Goal: Task Accomplishment & Management: Manage account settings

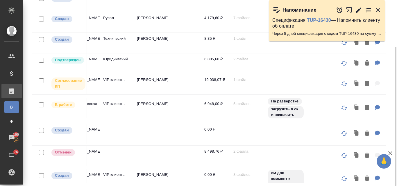
scroll to position [0, 281]
click at [378, 8] on icon "button" at bounding box center [377, 10] width 7 height 7
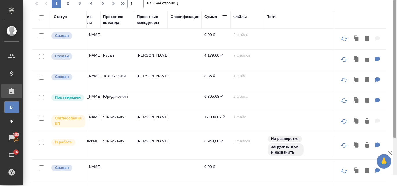
scroll to position [0, 0]
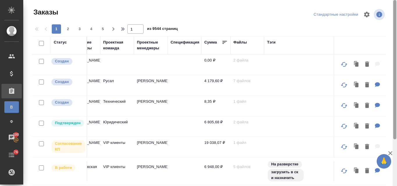
drag, startPoint x: 396, startPoint y: 94, endPoint x: 391, endPoint y: 39, distance: 54.7
click at [391, 39] on div "Заказы Стандартные настройки 1 2 3 4 5 1 из 9544 страниц Статус Статус оплаты Д…" at bounding box center [209, 93] width 373 height 186
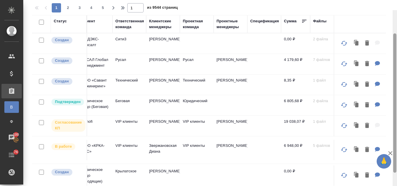
scroll to position [3, 0]
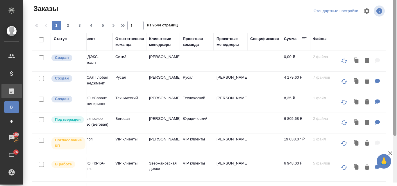
drag, startPoint x: 395, startPoint y: 90, endPoint x: 391, endPoint y: 46, distance: 44.0
click at [396, 47] on div at bounding box center [394, 90] width 4 height 186
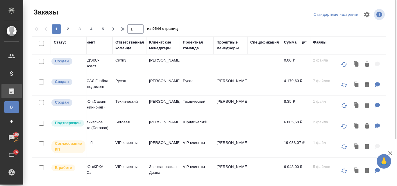
click at [158, 46] on div "Клиентские менеджеры" at bounding box center [163, 45] width 28 height 12
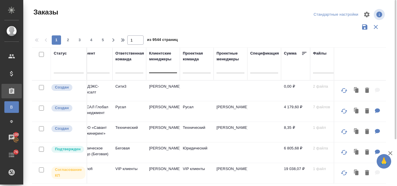
click at [159, 68] on div at bounding box center [163, 67] width 28 height 8
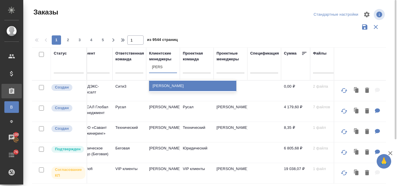
type input "Валяева"
click at [171, 84] on div "[PERSON_NAME]" at bounding box center [192, 86] width 87 height 10
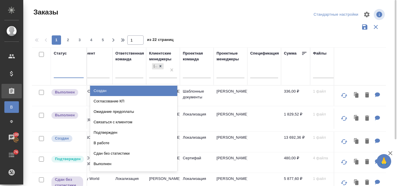
click at [64, 75] on div at bounding box center [69, 72] width 30 height 8
drag, startPoint x: 113, startPoint y: 91, endPoint x: 55, endPoint y: 139, distance: 75.9
click at [113, 91] on div "Создан" at bounding box center [133, 91] width 87 height 10
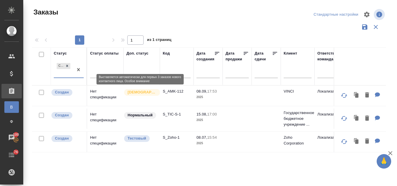
click at [141, 94] on p "[DEMOGRAPHIC_DATA]" at bounding box center [141, 92] width 29 height 6
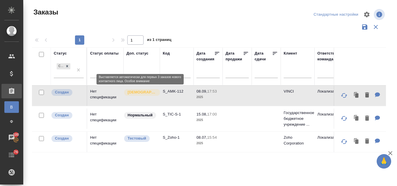
click at [141, 94] on p "[DEMOGRAPHIC_DATA]" at bounding box center [141, 92] width 29 height 6
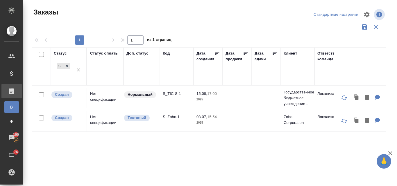
click at [107, 99] on td "Нет спецификации" at bounding box center [105, 98] width 36 height 20
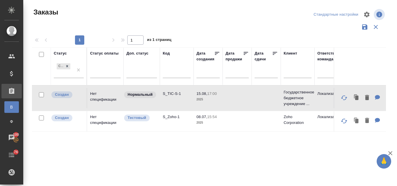
click at [107, 99] on td "Нет спецификации" at bounding box center [105, 98] width 36 height 20
click at [98, 116] on td "Нет спецификации" at bounding box center [105, 121] width 36 height 20
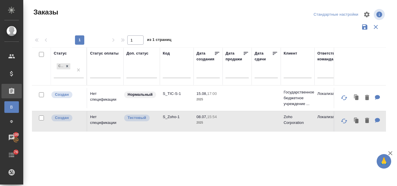
click at [98, 116] on td "Нет спецификации" at bounding box center [105, 121] width 36 height 20
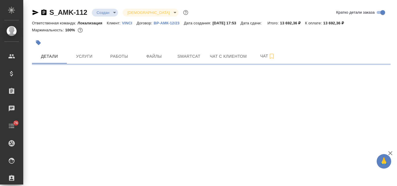
select select "RU"
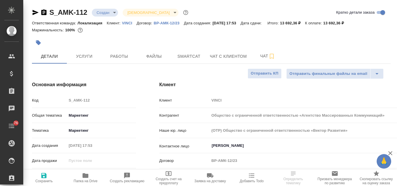
type textarea "x"
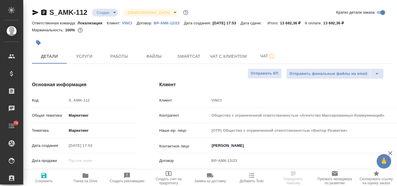
type textarea "x"
type input "[PERSON_NAME]"
click at [115, 12] on body "🙏 .cls-1 fill:#fff; AWATERA Valyaeva Anna Клиенты Спецификации Заказы Чаты 76 T…" at bounding box center [198, 93] width 397 height 186
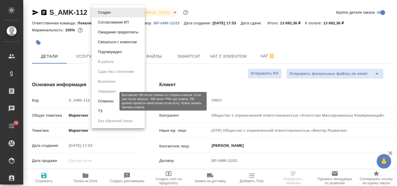
click at [107, 100] on button "Отменен" at bounding box center [105, 101] width 19 height 6
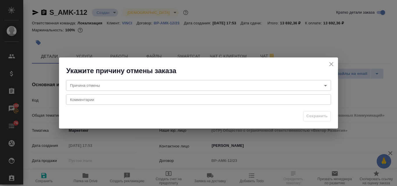
click at [77, 83] on body "🙏 .cls-1 fill:#fff; AWATERA Valyaeva Anna Клиенты Спецификации Заказы 100 Чаты …" at bounding box center [198, 93] width 397 height 186
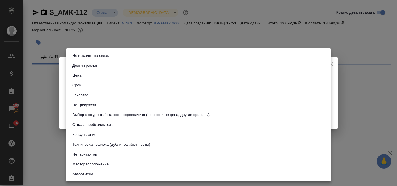
select select "RU"
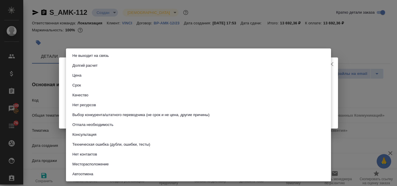
type textarea "x"
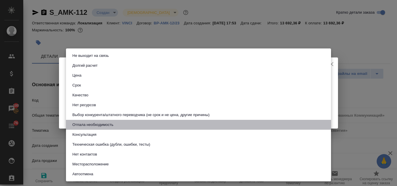
click at [87, 124] on button "Отпала необходимость" at bounding box center [93, 125] width 44 height 6
type input "noNeed"
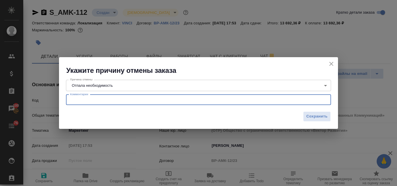
click at [86, 99] on textarea at bounding box center [198, 100] width 257 height 4
type textarea "Клиент:"
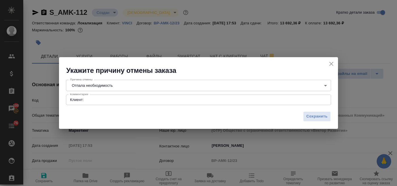
type textarea "x"
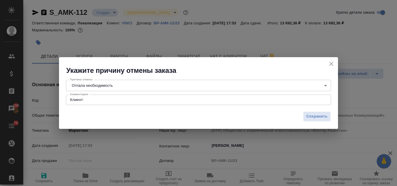
type textarea "x"
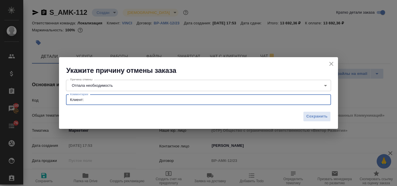
paste textarea "Приношу извинения, по этому инфоповоду решили не отрабатывать переводы. Снимаем…"
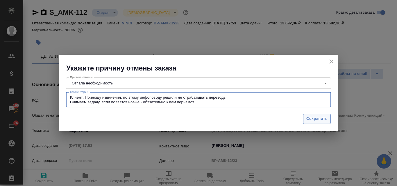
type textarea "Клиент: Приношу извинения, по этому инфоповоду решили не отрабатывать переводы.…"
click at [320, 117] on span "Сохранить" at bounding box center [316, 119] width 21 height 7
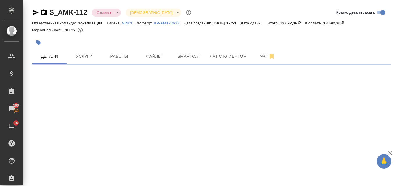
select select "RU"
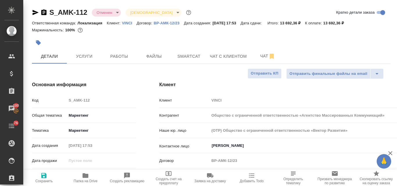
type textarea "x"
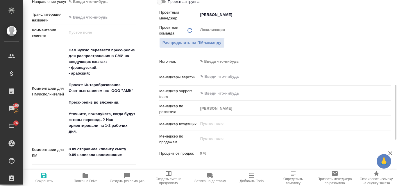
scroll to position [378, 0]
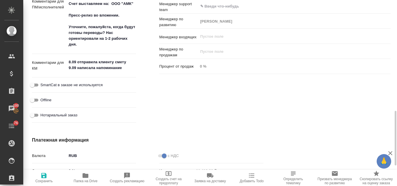
type textarea "x"
click at [78, 72] on textarea "8.09 отправила клиенту смету 9.09 написала напоминание" at bounding box center [101, 65] width 69 height 16
click at [123, 69] on textarea "8.09 отправила клиенту смету 9.09 написала напоминание" at bounding box center [101, 65] width 69 height 16
type textarea "8.09 отправила клиенту смету 9.09 написала напоминание"
type textarea "x"
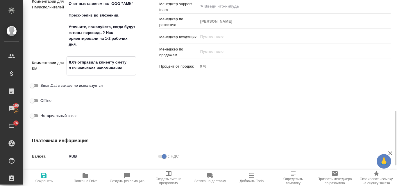
type textarea "x"
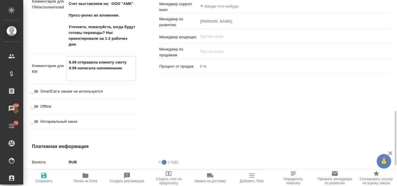
type textarea "8.09 отправила клиенту смету 9.09 написала напоминание 9"
type textarea "x"
type textarea "8.09 отправила клиенту смету 9.09 написала напоминание 9."
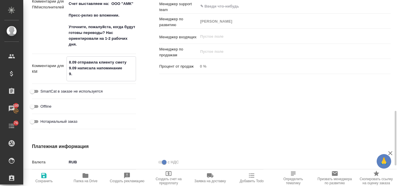
type textarea "x"
type textarea "8.09 отправила клиенту смету 9.09 написала напоминание 9.0"
type textarea "x"
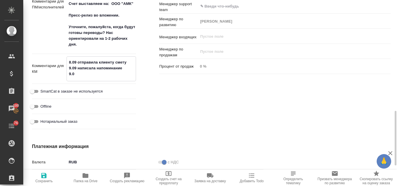
type textarea "x"
type textarea "8.09 отправила клиенту смету 9.09 написала напоминание 9.09"
type textarea "x"
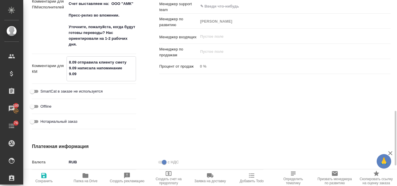
type textarea "x"
type textarea "8.09 отправила клиенту смету 9.09 написала напоминание 9.09"
type textarea "x"
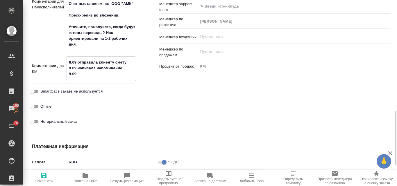
type textarea "x"
type textarea "8.09 отправила клиенту смету 9.09 написала напоминание 9.09 в"
type textarea "x"
type textarea "8.09 отправила клиенту смету 9.09 написала напоминание 9.09 в"
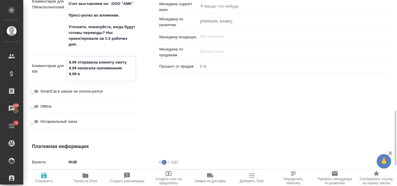
type textarea "x"
type textarea "8.09 отправила клиенту смету 9.09 написала напоминание 9.09 в"
type textarea "x"
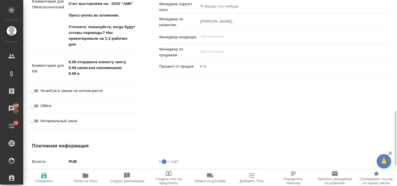
type textarea "x"
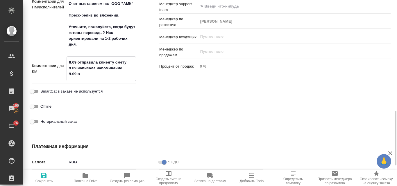
type textarea "8.09 отправила клиенту смету 9.09 написала напоминание 9.09 в"
type textarea "x"
type textarea "8.09 отправила клиенту смету 9.09 написала напоминание 9.09"
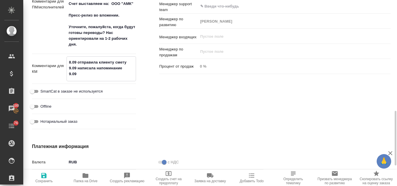
type textarea "x"
type textarea "8.09 отправила клиенту смету 9.09 написала напоминание 9.09"
type textarea "x"
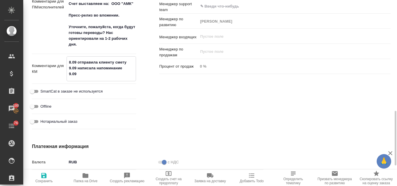
type textarea "x"
type textarea "8.09 отправила клиенту смету 9.09 написала напоминание 9.0"
type textarea "x"
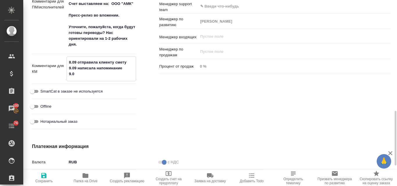
type textarea "x"
type textarea "8.09 отправила клиенту смету 9.09 написала напоминание 9."
type textarea "x"
type textarea "8.09 отправила клиенту смету 9.09 написала напоминание 9"
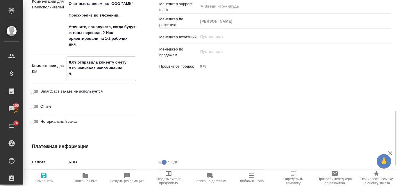
type textarea "x"
type textarea "8.09 отправила клиенту смету 9.09 написала напоминание"
type textarea "x"
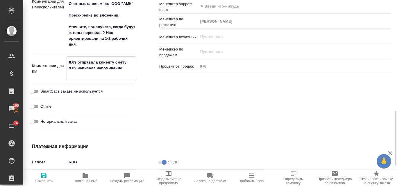
type textarea "8.09 отправила клиенту смету 9.09 написала напоминание"
type textarea "x"
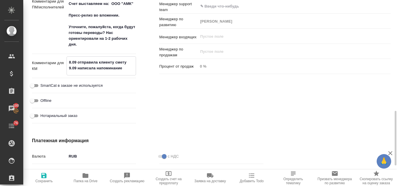
type textarea "8.09 отправила клиенту смету 9.09 написала напоминание"
type textarea "x"
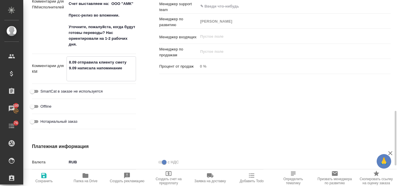
type textarea "8.09 отправила клиенту смету 9.09 написала напоминание К"
type textarea "x"
type textarea "8.09 отправила клиенту смету 9.09 написала напоминание Кл"
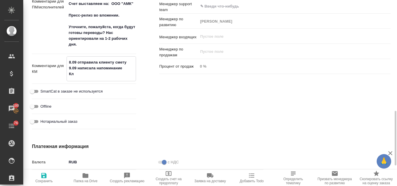
type textarea "x"
type textarea "8.09 отправила клиенту смету 9.09 написала напоминание Кли"
type textarea "x"
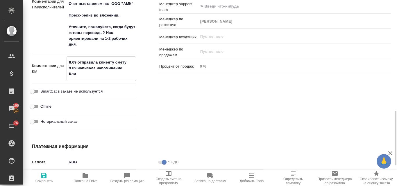
type textarea "x"
type textarea "8.09 отправила клиенту смету 9.09 написала напоминание Клие"
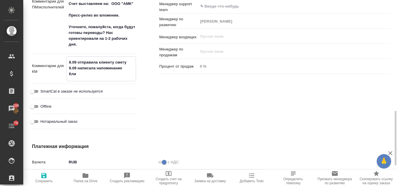
type textarea "x"
type textarea "8.09 отправила клиенту смету 9.09 написала напоминание Клиен"
type textarea "x"
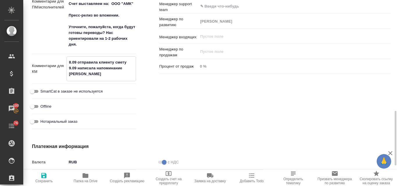
type textarea "8.09 отправила клиенту смету 9.09 написала напоминание Клиент"
type textarea "x"
type textarea "8.09 отправила клиенту смету 9.09 написала напоминание Клиент"
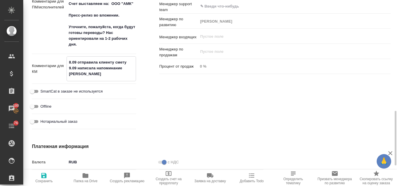
type textarea "x"
type textarea "8.09 отправила клиенту смету 9.09 написала напоминание Клиент о"
type textarea "x"
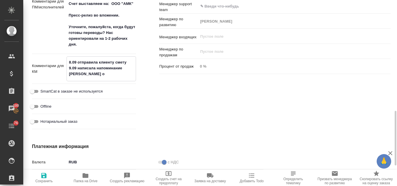
type textarea "x"
type textarea "8.09 отправила клиенту смету 9.09 написала напоминание Клиент от"
type textarea "x"
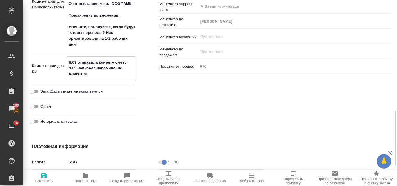
type textarea "x"
type textarea "8.09 отправила клиенту смету 9.09 написала напоминание Клиент отм"
type textarea "x"
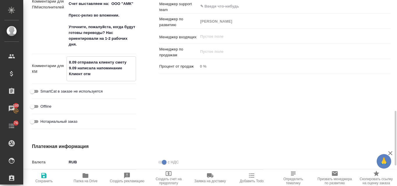
type textarea "x"
type textarea "8.09 отправила клиенту смету 9.09 написала напоминание Клиент отме"
type textarea "x"
type textarea "8.09 отправила клиенту смету 9.09 написала напоминание Клиент отмен"
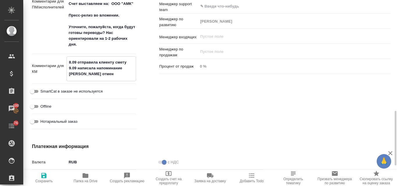
type textarea "x"
type textarea "8.09 отправила клиенту смету 9.09 написала напоминание Клиент отмени"
type textarea "x"
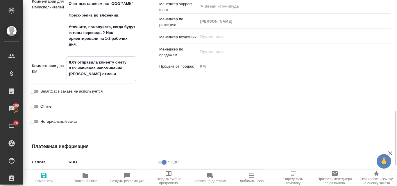
type textarea "x"
type textarea "8.09 отправила клиенту смету 9.09 написала напоминание Клиент отменил"
type textarea "x"
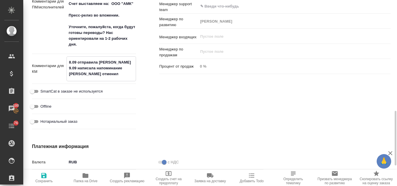
type textarea "x"
type textarea "8.09 отправила клиенту смету 9.09 написала напоминание Клиент отменил"
type textarea "x"
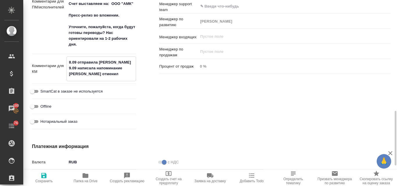
type textarea "8.09 отправила клиенту смету 9.09 написала напоминание Клиент отменил з"
type textarea "x"
type textarea "8.09 отправила клиенту смету 9.09 написала напоминание Клиент отменил за"
type textarea "x"
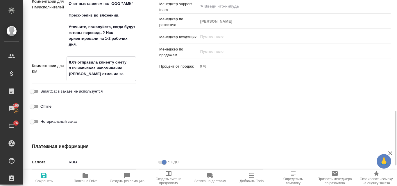
type textarea "x"
type textarea "8.09 отправила клиенту смету 9.09 написала напоминание Клиент отменил зак"
type textarea "x"
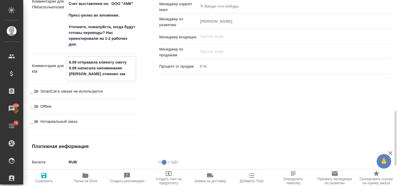
type textarea "x"
type textarea "8.09 отправила клиенту смету 9.09 написала напоминание Клиент отменил зака"
type textarea "x"
type textarea "8.09 отправила клиенту смету 9.09 написала напоминание Клиент отменил заказ"
type textarea "x"
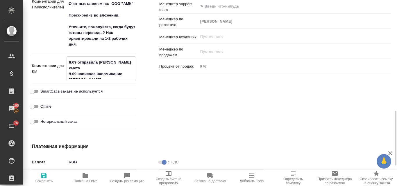
type textarea "x"
type textarea "8.09 отправила клиенту смету 9.09 написала напоминание Клиент отменил заказ:"
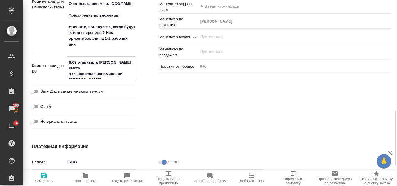
type textarea "x"
type textarea "8.09 отправила клиенту смету 9.09 написала напоминание Клиент отменил заказ:"
type textarea "x"
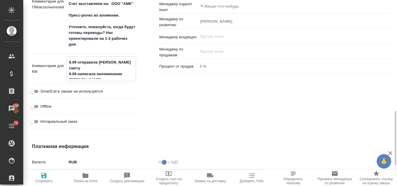
paste textarea "Приношу извинения, по этому инфоповоду решили не отрабатывать переводы. Снимаем…"
type textarea "8.09 отправила клиенту смету 9.09 написала напоминание Клиент отменил заказ: Пр…"
type textarea "x"
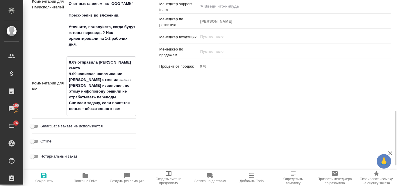
type textarea "8.09 отправила клиенту смету 9.09 написала напоминание Клиент отменил заказ: Пр…"
type textarea "x"
click at [47, 176] on icon "button" at bounding box center [43, 175] width 7 height 7
type textarea "x"
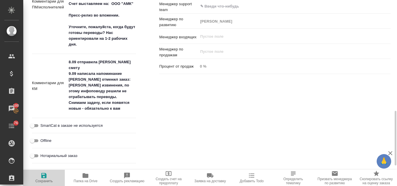
type textarea "x"
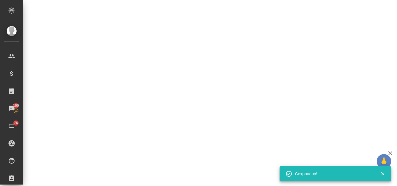
select select "RU"
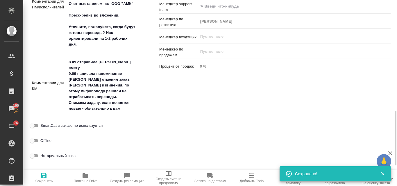
type textarea "x"
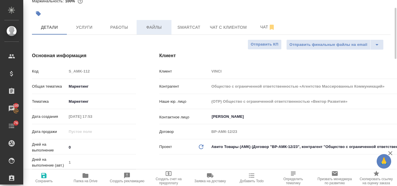
scroll to position [0, 0]
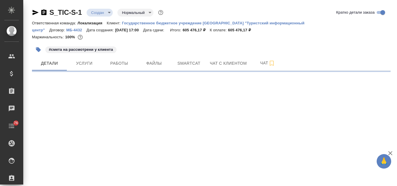
select select "RU"
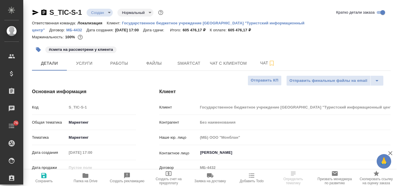
type textarea "x"
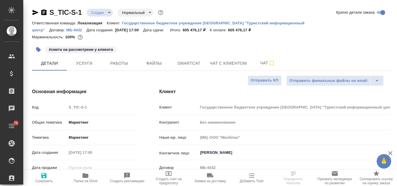
type textarea "x"
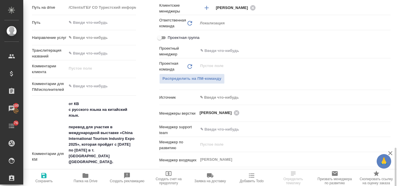
scroll to position [319, 0]
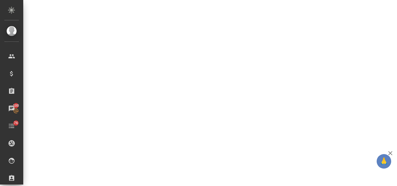
click at [68, 45] on div "S_TIC-S-1 Создан new Нормальный normal Кратко детали заказа Ответственная коман…" at bounding box center [209, 37] width 373 height 75
select select "RU"
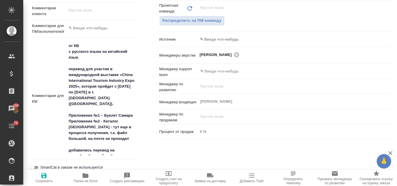
type textarea "x"
drag, startPoint x: 69, startPoint y: 44, endPoint x: 124, endPoint y: 151, distance: 120.0
click at [123, 151] on textarea "от КВ с русского языка на китайский язык. перевод для участия в международной в…" at bounding box center [101, 98] width 69 height 114
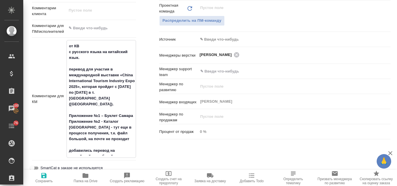
type textarea "x"
click at [83, 26] on textarea at bounding box center [101, 28] width 69 height 10
paste textarea "от КВ с русского языка на китайский язык. перевод для участия в международной в…"
type textarea "от КВ с русского языка на китайский язык. перевод для участия в международной в…"
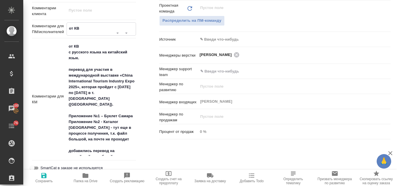
type textarea "x"
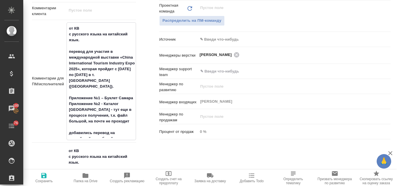
type textarea "от КВ с русского языка на китайский язык. перевод для участия в международной в…"
type textarea "x"
click at [44, 179] on span "Сохранить" at bounding box center [43, 181] width 17 height 4
type textarea "x"
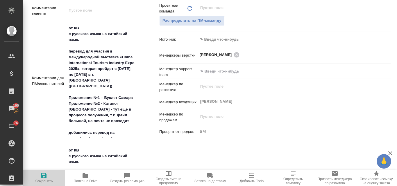
type textarea "x"
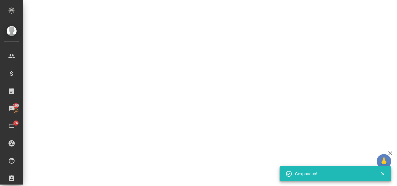
select select "RU"
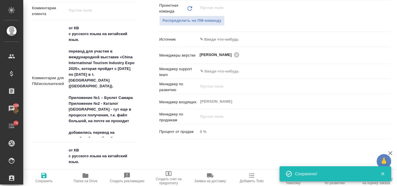
type textarea "x"
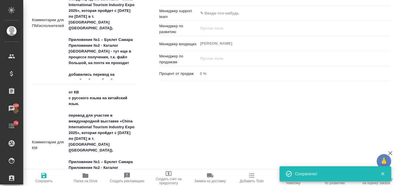
type textarea "x"
drag, startPoint x: 70, startPoint y: 92, endPoint x: 117, endPoint y: 180, distance: 99.7
click at [117, 180] on div "Отправить финальные файлы на email Отправить КП Основная информация Код S_TIC-S…" at bounding box center [211, 37] width 358 height 679
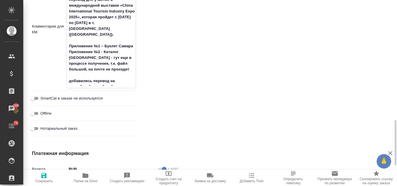
type textarea "оходит добавились перевод на английский и арабский"
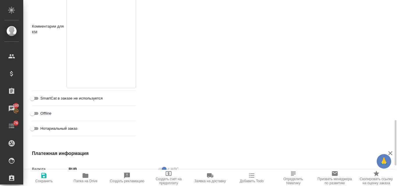
type textarea "x"
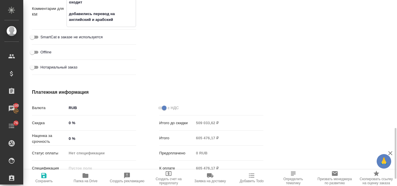
scroll to position [352, 0]
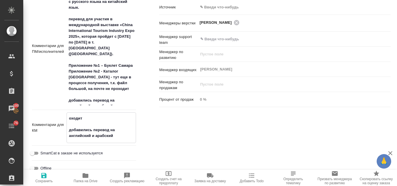
drag, startPoint x: 71, startPoint y: 119, endPoint x: 120, endPoint y: 142, distance: 54.6
click at [120, 142] on div "оходит добавились перевод на английский и арабский x" at bounding box center [101, 127] width 69 height 31
type textarea "о"
type textarea "x"
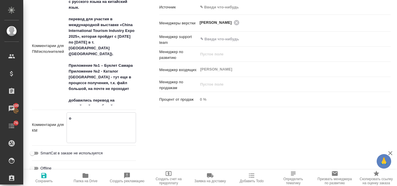
type textarea "x"
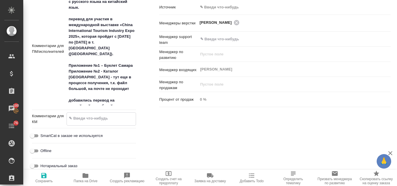
type textarea "x"
type textarea "1"
type textarea "x"
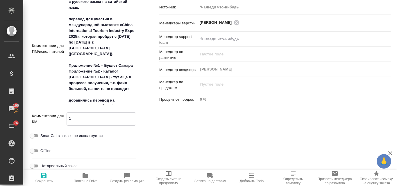
type textarea "x"
type textarea "10"
type textarea "x"
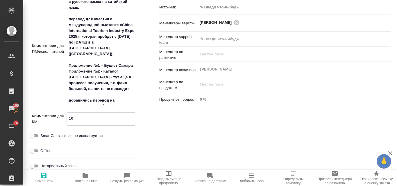
type textarea "x"
type textarea "10,"
type textarea "x"
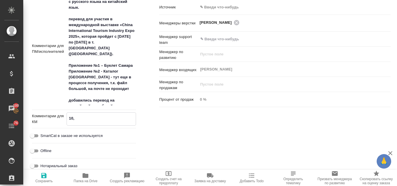
type textarea "10,0"
type textarea "x"
type textarea "10,09"
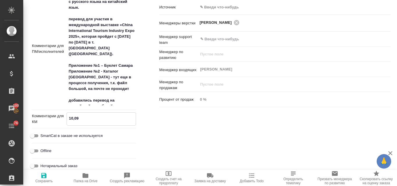
type textarea "x"
type textarea "10,0"
type textarea "x"
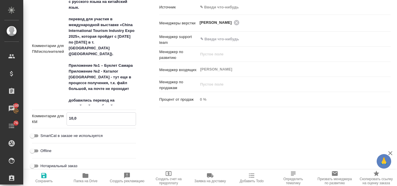
type textarea "x"
type textarea "10,"
type textarea "x"
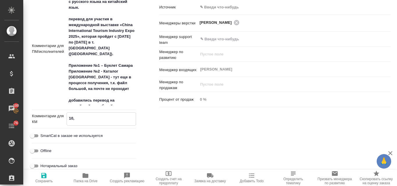
type textarea "x"
type textarea "10"
type textarea "x"
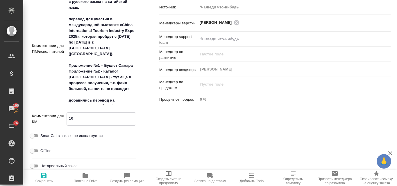
type textarea "10."
type textarea "x"
type textarea "10.0"
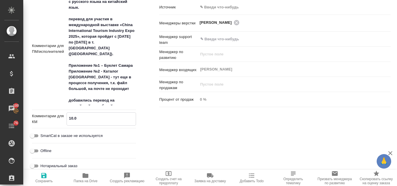
type textarea "x"
type textarea "10.09"
type textarea "x"
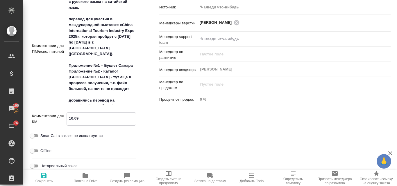
type textarea "x"
type textarea "10.09"
type textarea "x"
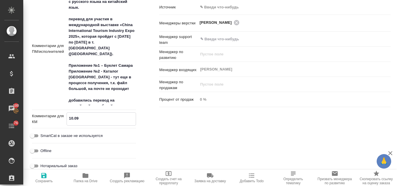
type textarea "x"
type textarea "10.09 П"
type textarea "x"
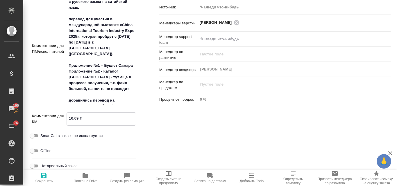
type textarea "10.09 Пе"
type textarea "x"
type textarea "10.09 Пер"
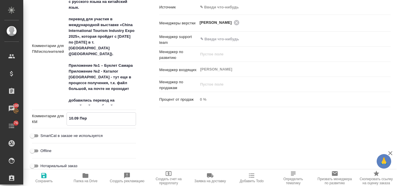
type textarea "x"
type textarea "10.09 Пере"
type textarea "x"
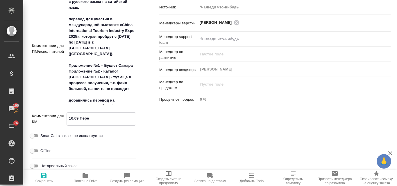
type textarea "x"
type textarea "10.09 Перег"
type textarea "x"
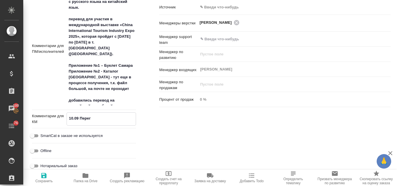
type textarea "x"
type textarea "10.09 Перего"
type textarea "x"
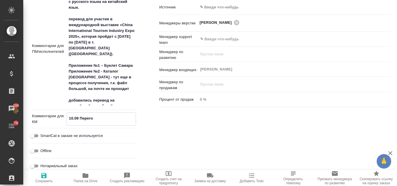
type textarea "x"
type textarea "10.09 Перегов"
type textarea "x"
type textarea "10.09 Перегово"
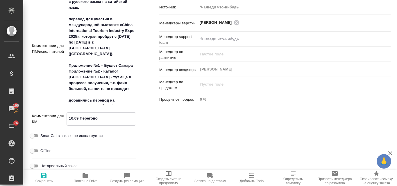
type textarea "x"
type textarea "10.09 Переговор"
type textarea "x"
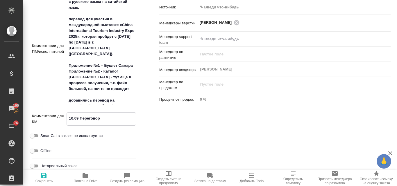
type textarea "x"
type textarea "10.09 Переговоры"
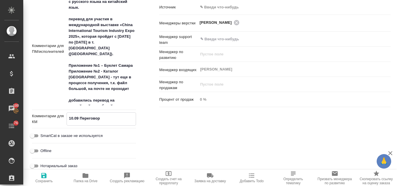
type textarea "x"
type textarea "10.09 Переговоры"
type textarea "x"
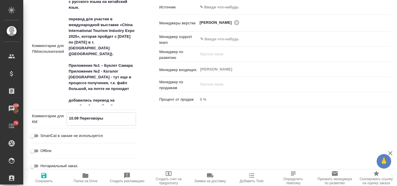
type textarea "x"
type textarea "10.09 Переговоры с"
type textarea "x"
type textarea "10.09 Переговоры с"
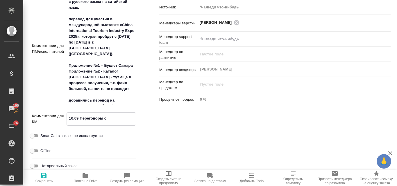
type textarea "x"
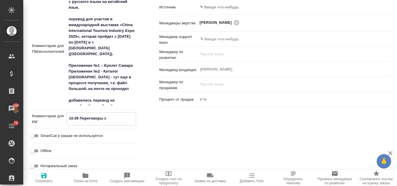
type textarea "10.09 Переговоры с к"
type textarea "x"
type textarea "10.09 Переговоры с кл"
type textarea "x"
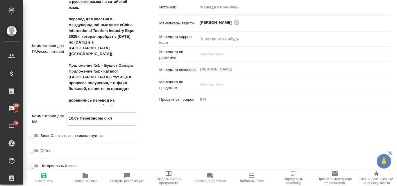
type textarea "x"
type textarea "10.09 Переговоры с кли"
type textarea "x"
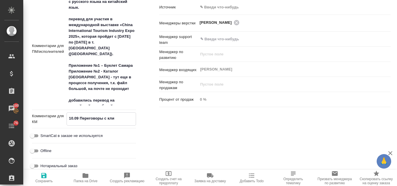
type textarea "x"
type textarea "10.09 Переговоры с клие"
type textarea "x"
type textarea "10.09 Переговоры с клиен"
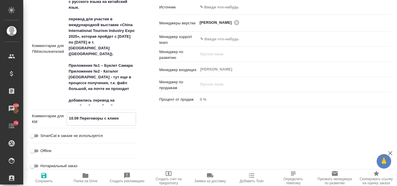
type textarea "x"
type textarea "10.09 Переговоры с клиент"
type textarea "x"
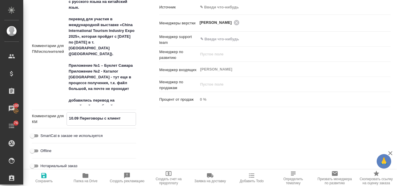
type textarea "x"
type textarea "10.09 Переговоры с клиенто"
type textarea "x"
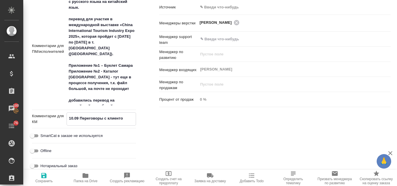
type textarea "x"
type textarea "10.09 Переговоры с клиентом"
type textarea "x"
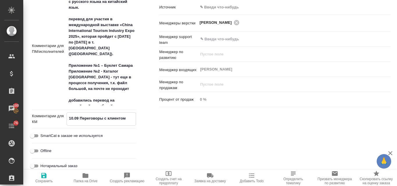
type textarea "10.09 Переговоры с клиентом"
type textarea "x"
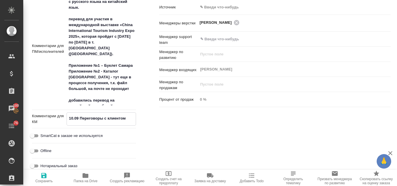
type textarea "x"
type textarea "10.09 Переговоры с клиентом в"
type textarea "x"
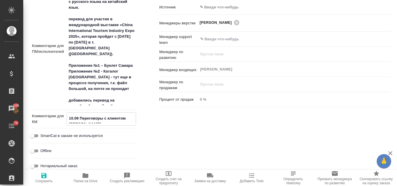
type textarea "10.09 Переговоры с клиентом ви"
type textarea "x"
type textarea "10.09 Переговоры с клиентом вид"
type textarea "x"
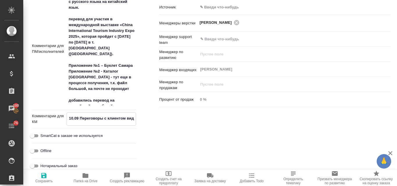
type textarea "x"
type textarea "10.09 Переговоры с клиентом виде"
type textarea "x"
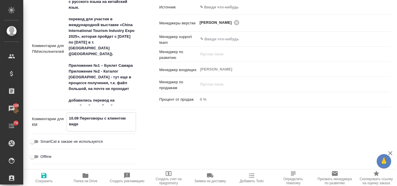
type textarea "10.09 Переговоры с клиентом видет"
type textarea "x"
type textarea "10.09 Переговоры с клиентом видет"
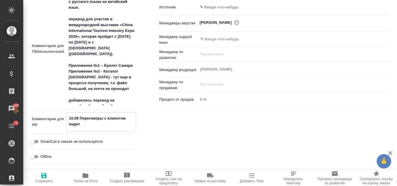
type textarea "x"
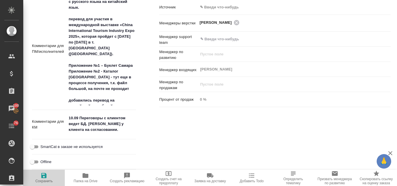
click at [46, 177] on icon "button" at bounding box center [43, 175] width 5 height 5
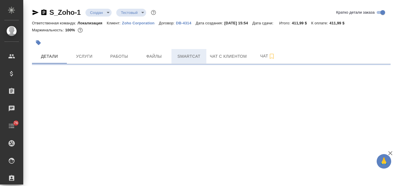
select select "RU"
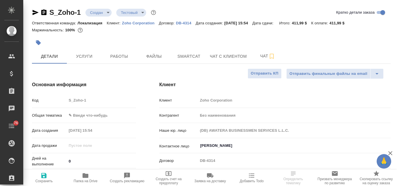
type textarea "x"
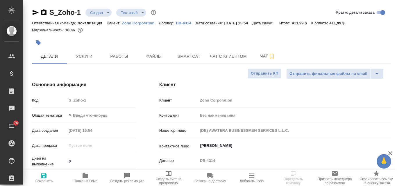
type textarea "x"
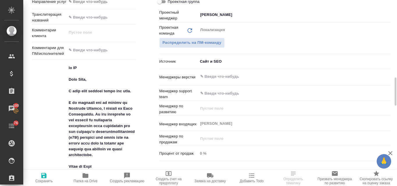
scroll to position [378, 0]
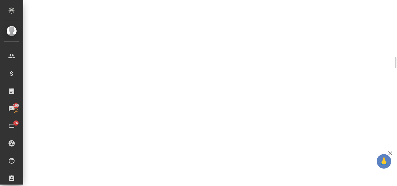
select select "RU"
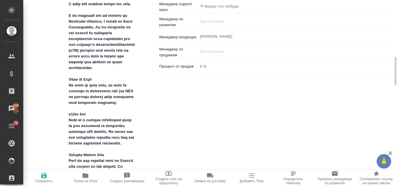
type textarea "x"
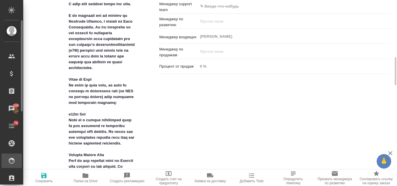
type textarea "x"
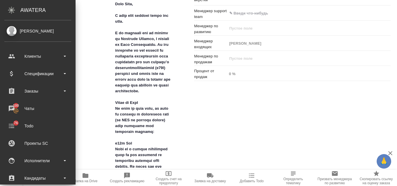
type textarea "x"
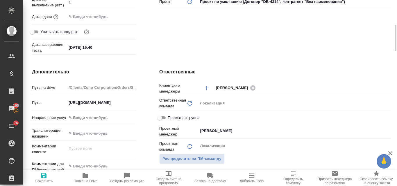
scroll to position [261, 0]
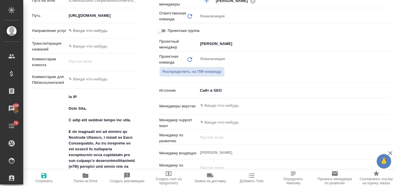
type textarea "x"
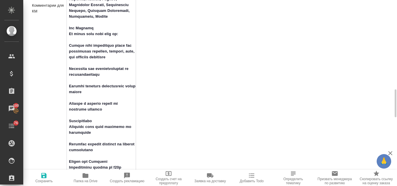
scroll to position [697, 0]
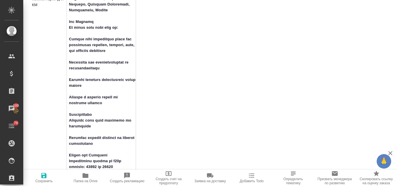
drag, startPoint x: 69, startPoint y: 96, endPoint x: 118, endPoint y: 170, distance: 88.7
click at [118, 170] on textarea at bounding box center [101, 1] width 69 height 689
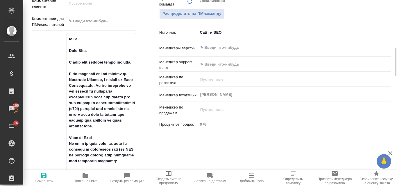
scroll to position [203, 0]
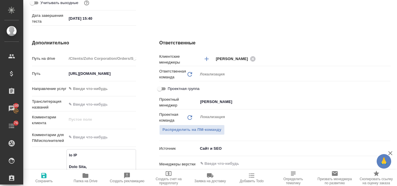
type textarea "x"
click at [89, 137] on textarea at bounding box center [101, 137] width 69 height 10
paste textarea "от КВ Dear Team, I hope this message finds you well. I am reaching out on behal…"
type textarea "от КВ Dear Team, I hope this message finds you well. I am reaching out on behal…"
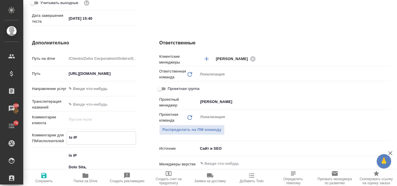
type textarea "x"
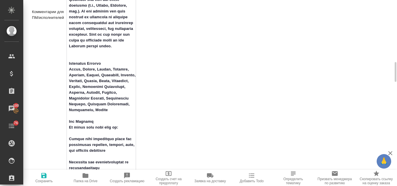
scroll to position [725, 0]
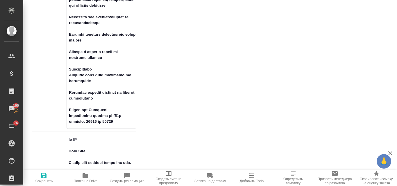
type textarea "от КВ Dear Team, I hope this message finds you well. I am reaching out on behal…"
type textarea "x"
click at [51, 175] on span "Сохранить" at bounding box center [44, 177] width 35 height 11
type textarea "x"
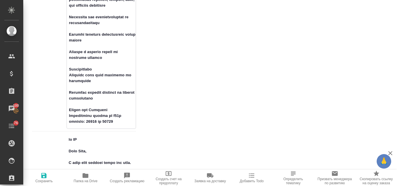
type textarea "x"
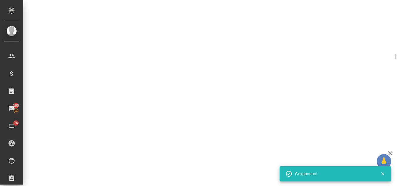
select select "RU"
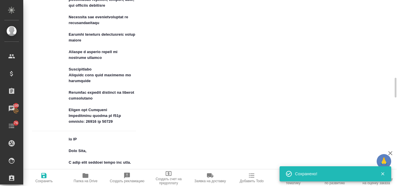
type textarea "x"
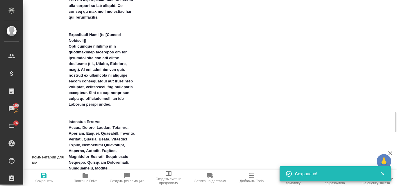
scroll to position [1131, 0]
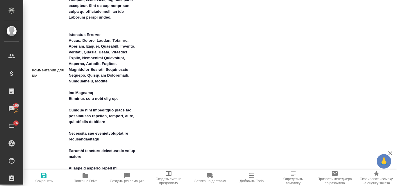
type textarea "x"
click at [85, 87] on textarea at bounding box center [101, 72] width 69 height 689
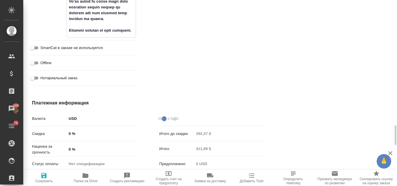
scroll to position [1416, 0]
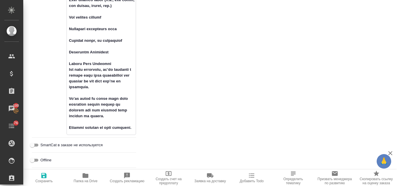
drag, startPoint x: 69, startPoint y: 140, endPoint x: 137, endPoint y: 132, distance: 68.9
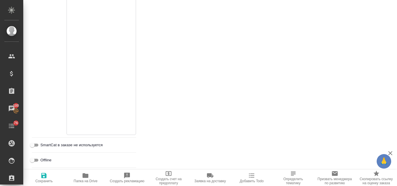
type textarea "x"
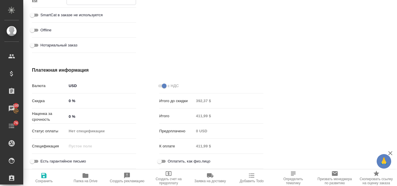
scroll to position [736, 0]
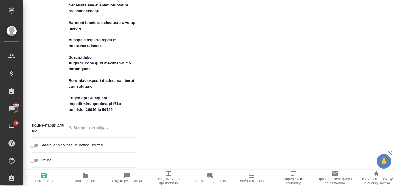
type textarea "1"
type textarea "x"
type textarea "10"
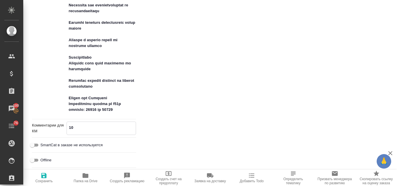
type textarea "x"
type textarea "10."
type textarea "x"
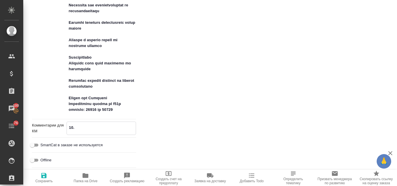
type textarea "x"
type textarea "10"
type textarea "x"
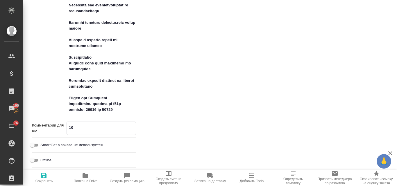
type textarea "x"
type textarea "1"
type textarea "x"
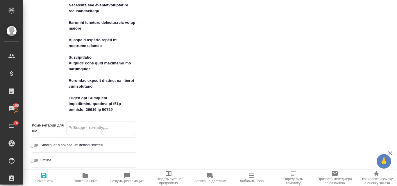
type textarea "x"
type textarea "9"
type textarea "x"
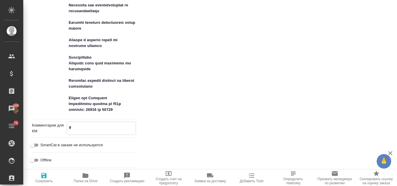
type textarea "x"
type textarea "9,"
type textarea "x"
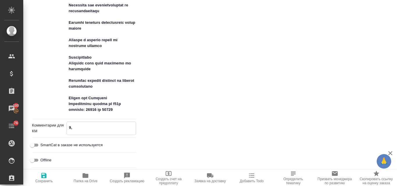
type textarea "x"
type textarea "9,0"
type textarea "x"
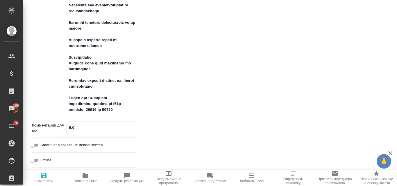
type textarea "9,09"
type textarea "x"
type textarea "9,0"
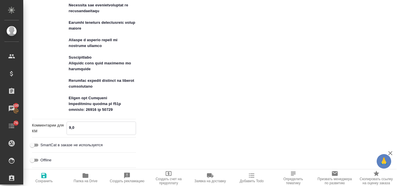
type textarea "x"
type textarea "9,"
type textarea "x"
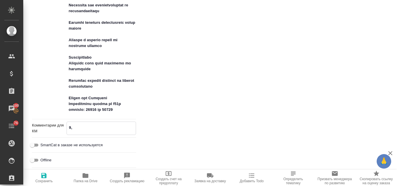
type textarea "x"
type textarea "9"
type textarea "x"
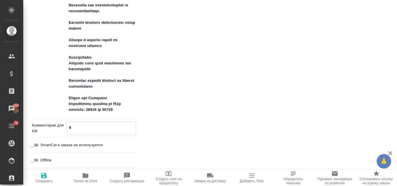
type textarea "x"
type textarea "9."
type textarea "x"
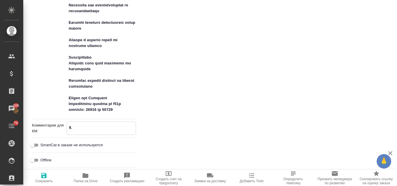
type textarea "9.0"
type textarea "x"
type textarea "9.09"
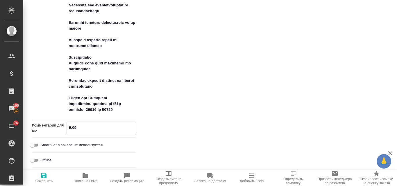
type textarea "x"
type textarea "9.09"
type textarea "x"
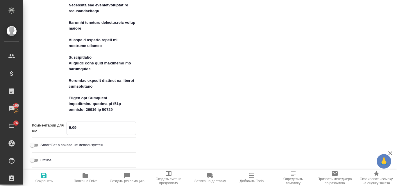
type textarea "x"
type textarea "9.09 П"
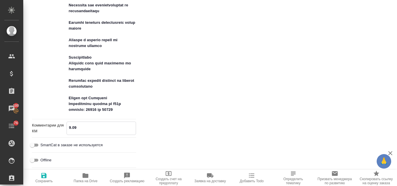
type textarea "x"
type textarea "9.09 Пе"
type textarea "x"
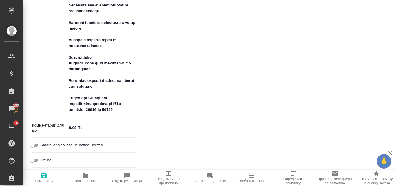
type textarea "9.09 Пер"
type textarea "x"
type textarea "9.09 Пере"
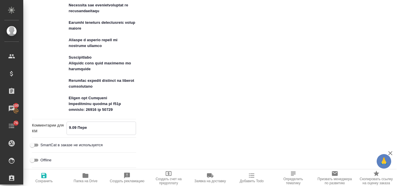
type textarea "x"
type textarea "9.09 Пер"
type textarea "x"
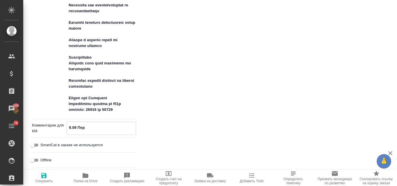
type textarea "x"
type textarea "9.09 Пе"
type textarea "x"
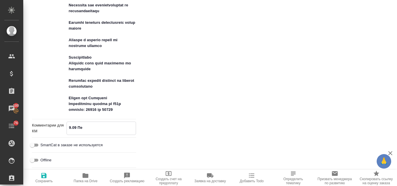
type textarea "x"
type textarea "9.09 П"
type textarea "x"
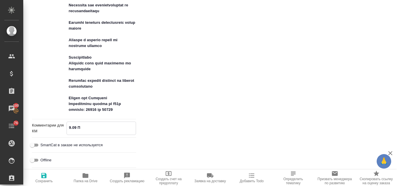
type textarea "9.09"
type textarea "x"
type textarea "9.09 К"
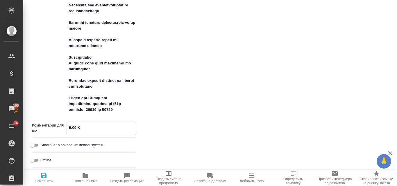
type textarea "x"
type textarea "9.09 Кл"
type textarea "x"
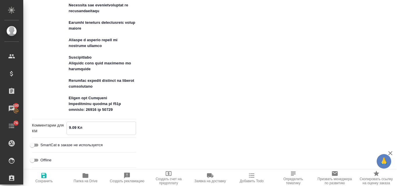
type textarea "x"
type textarea "9.09 Кли"
type textarea "x"
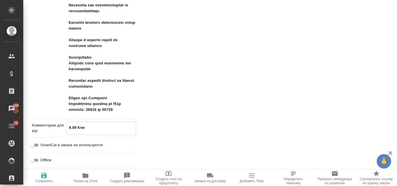
type textarea "x"
type textarea "9.09 Клие"
type textarea "x"
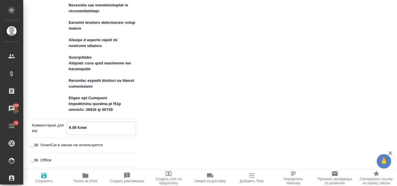
type textarea "9.09 Клиен"
type textarea "x"
type textarea "9.09 Клиент"
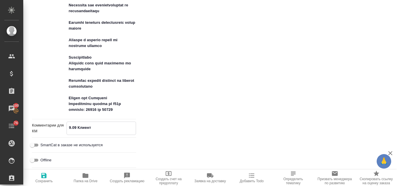
type textarea "x"
type textarea "9.09 Клиент"
type textarea "x"
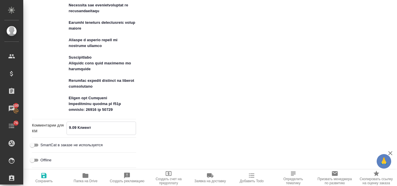
type textarea "x"
type textarea "9.09 Клиент в"
type textarea "x"
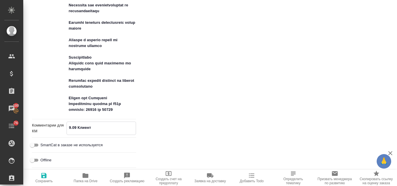
type textarea "x"
type textarea "9.09 Клиент ве"
type textarea "x"
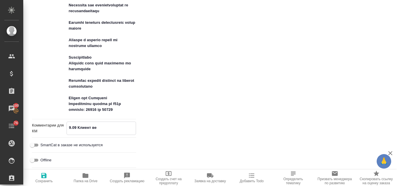
type textarea "9.09 Клиент вер"
type textarea "x"
type textarea "9.09 Клиент верн"
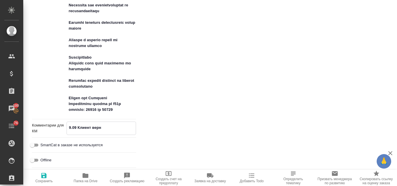
type textarea "x"
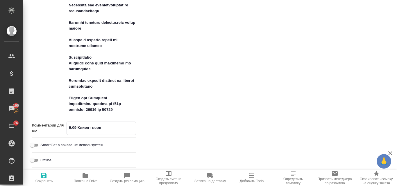
type textarea "9.09 Клиент верну"
type textarea "x"
type textarea "9.09 Клиент вернул"
type textarea "x"
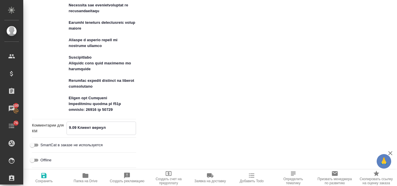
type textarea "x"
type textarea "9.09 Клиент вернулс"
type textarea "x"
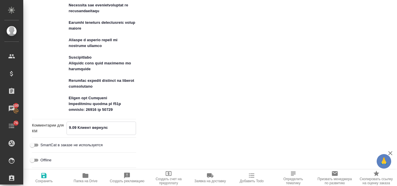
type textarea "x"
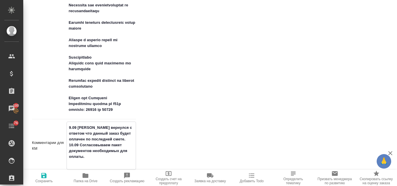
click at [69, 128] on textarea "9.09 Клиент вернулся с ответом что данный заказ будет оплачен по последней смет…" at bounding box center [101, 145] width 69 height 45
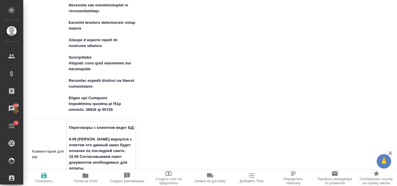
click at [69, 160] on textarea "Переговоры с клиентом ведет БД: 9.09 Клиент вернулся с ответом что данный заказ…" at bounding box center [101, 154] width 69 height 62
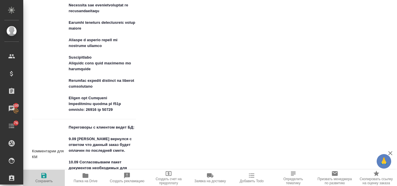
click at [44, 178] on icon "button" at bounding box center [43, 175] width 5 height 5
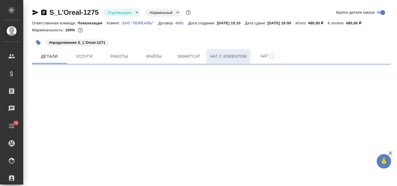
select select "RU"
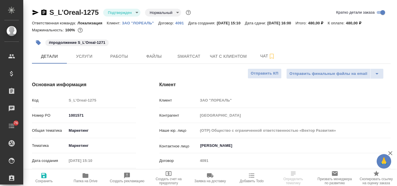
type textarea "x"
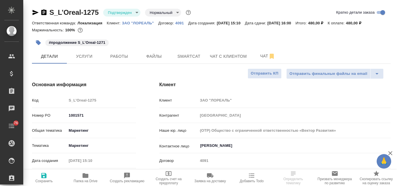
type textarea "x"
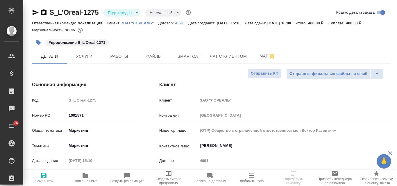
type textarea "x"
select select "RU"
type textarea "x"
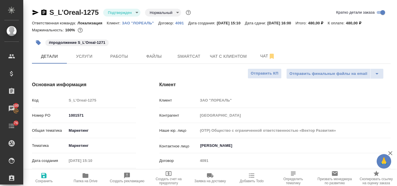
type textarea "x"
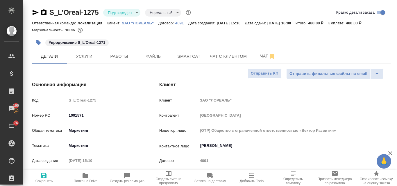
type textarea "x"
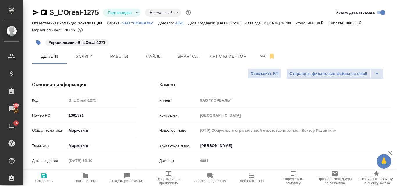
type textarea "x"
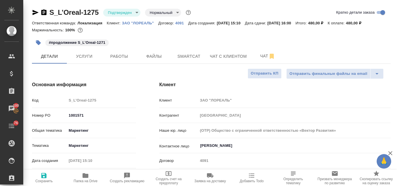
type textarea "x"
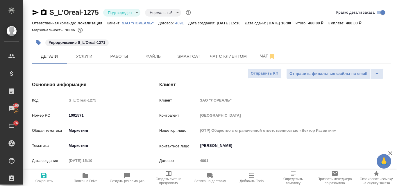
type textarea "x"
click at [121, 59] on span "Работы" at bounding box center [119, 56] width 28 height 7
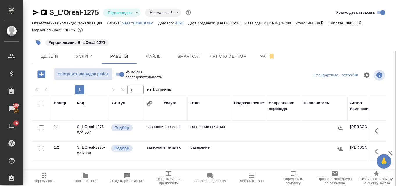
scroll to position [29, 0]
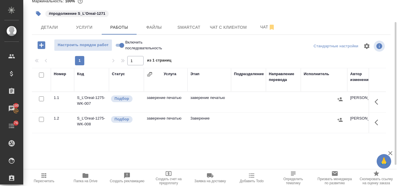
click at [42, 120] on input "checkbox" at bounding box center [41, 119] width 5 height 5
checkbox input "true"
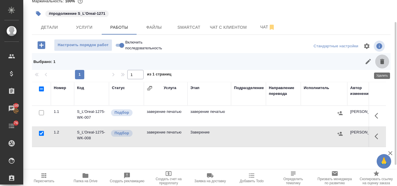
click at [381, 60] on icon "button" at bounding box center [382, 61] width 4 height 5
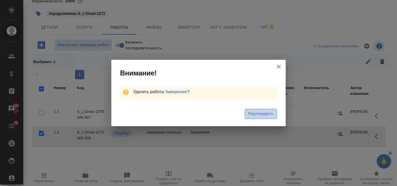
click at [257, 115] on span "Подтвердить" at bounding box center [261, 114] width 26 height 7
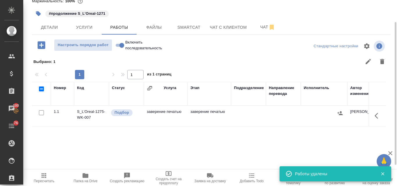
click at [171, 115] on td "заверение печатью" at bounding box center [166, 116] width 44 height 20
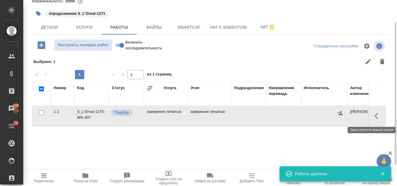
click at [378, 118] on icon "button" at bounding box center [377, 115] width 7 height 7
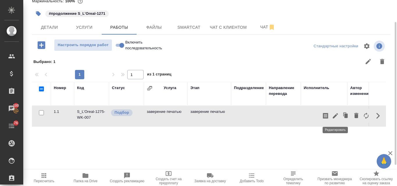
click at [333, 116] on icon "button" at bounding box center [335, 115] width 7 height 7
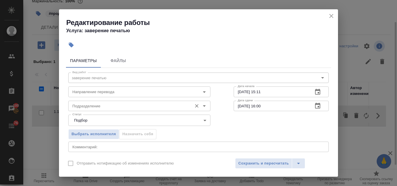
click at [145, 104] on input "Подразделение" at bounding box center [129, 106] width 119 height 7
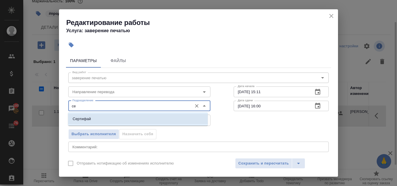
click at [130, 121] on li "Сертифай" at bounding box center [138, 119] width 140 height 10
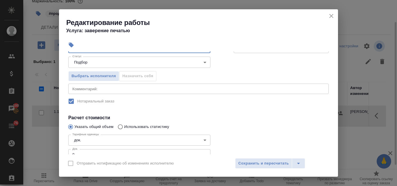
scroll to position [87, 0]
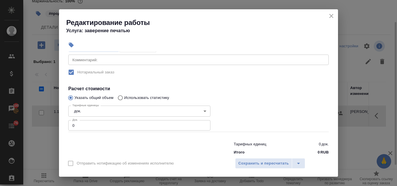
type input "Сертифай"
click at [94, 125] on input "0" at bounding box center [139, 125] width 142 height 10
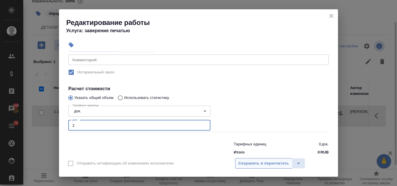
type input "2"
click at [260, 163] on span "Сохранить и пересчитать" at bounding box center [263, 163] width 51 height 7
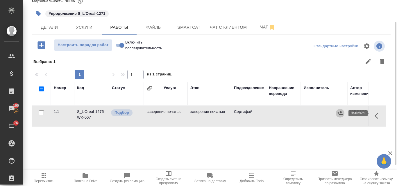
click at [339, 115] on icon "button" at bounding box center [339, 113] width 5 height 4
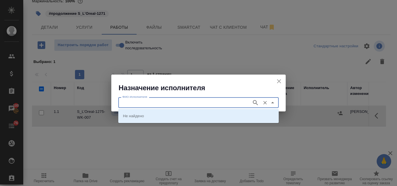
click at [179, 100] on input "ФИО Исполнителя" at bounding box center [184, 102] width 129 height 7
type input "заверение"
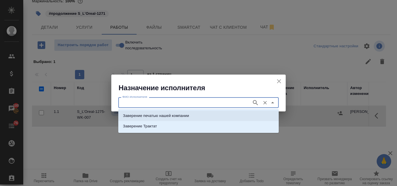
click at [178, 115] on p "Заверение печатью нашей компании" at bounding box center [156, 116] width 66 height 6
type input "Заверение печатью нашей компании"
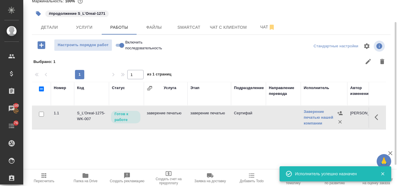
scroll to position [0, 0]
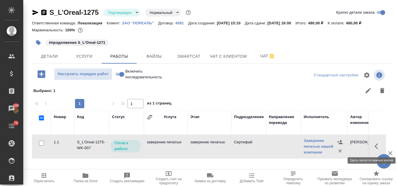
click at [374, 147] on icon "button" at bounding box center [377, 146] width 7 height 7
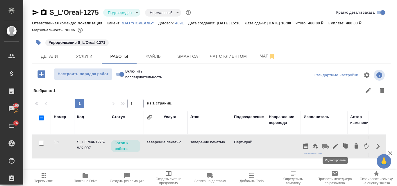
click at [335, 149] on icon "button" at bounding box center [335, 146] width 7 height 7
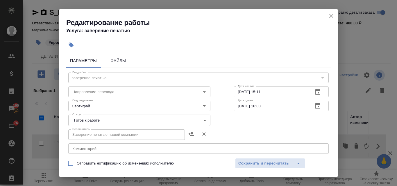
click at [204, 119] on body "🙏 .cls-1 fill:#fff; AWATERA Valyaeva Anna Клиенты Спецификации Заказы 100 Чаты …" at bounding box center [198, 93] width 397 height 186
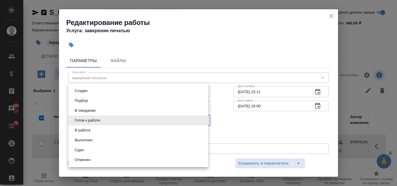
click at [96, 149] on li "Сдан" at bounding box center [138, 150] width 140 height 10
type input "closed"
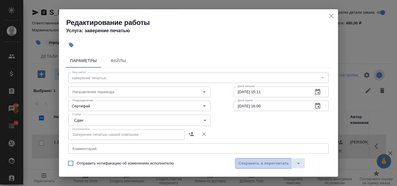
click at [253, 165] on span "Сохранить и пересчитать" at bounding box center [263, 163] width 51 height 7
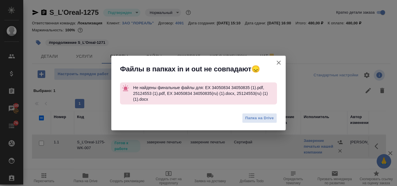
click at [278, 62] on icon "button" at bounding box center [278, 63] width 4 height 4
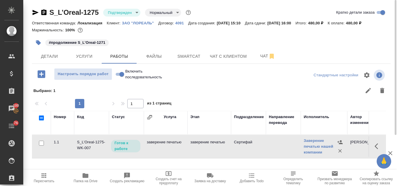
click at [119, 73] on input "Включить последовательность" at bounding box center [121, 74] width 21 height 7
checkbox input "true"
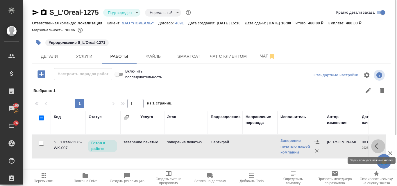
click at [374, 147] on button "button" at bounding box center [378, 146] width 14 height 14
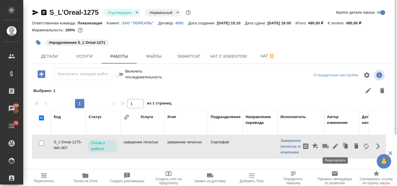
click at [334, 146] on icon "button" at bounding box center [335, 146] width 7 height 7
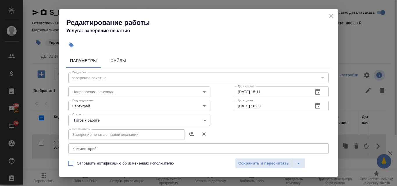
click at [199, 120] on body "🙏 .cls-1 fill:#fff; AWATERA Valyaeva Anna Клиенты Спецификации Заказы 100 Чаты …" at bounding box center [198, 93] width 397 height 186
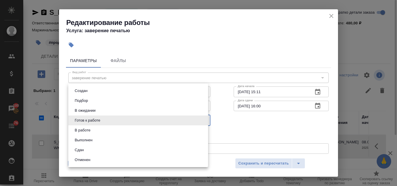
click at [85, 148] on button "Сдан" at bounding box center [79, 150] width 12 height 6
type input "closed"
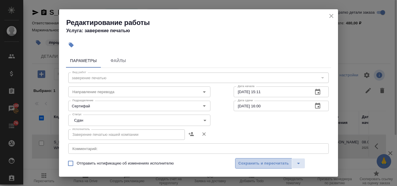
click at [255, 162] on span "Сохранить и пересчитать" at bounding box center [263, 163] width 51 height 7
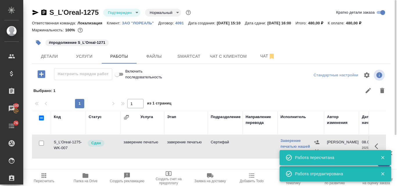
click at [136, 13] on body "🙏 .cls-1 fill:#fff; AWATERA Valyaeva Anna Клиенты Спецификации Заказы 100 Чаты …" at bounding box center [198, 93] width 397 height 186
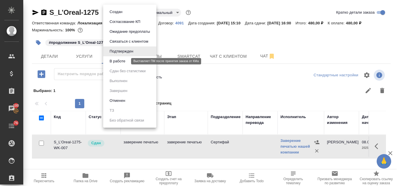
click at [121, 61] on button "В работе" at bounding box center [117, 61] width 19 height 6
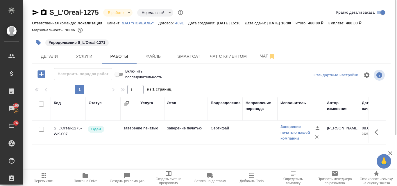
click at [129, 15] on body "🙏 .cls-1 fill:#fff; AWATERA Valyaeva Anna Клиенты Спецификации Заказы 100 Чаты …" at bounding box center [198, 93] width 397 height 186
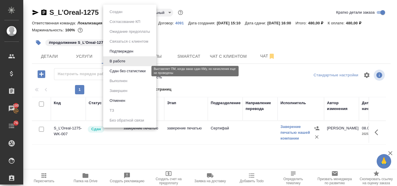
click at [128, 70] on button "Сдан без статистики" at bounding box center [127, 71] width 39 height 6
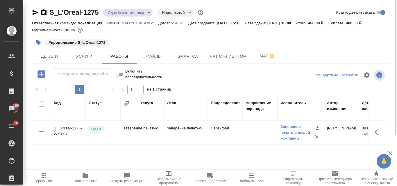
click at [150, 10] on body "🙏 .cls-1 fill:#fff; AWATERA Valyaeva Anna Клиенты Спецификации Заказы 100 Чаты …" at bounding box center [198, 93] width 397 height 186
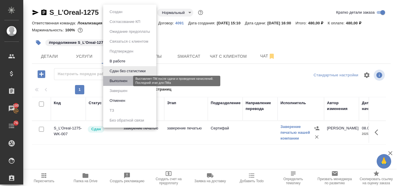
click at [128, 80] on button "Выполнен" at bounding box center [118, 81] width 21 height 6
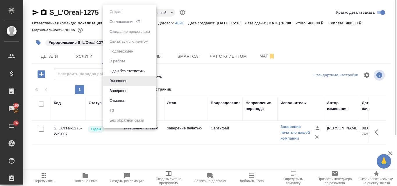
click at [130, 12] on body "🙏 .cls-1 fill:#fff; AWATERA Valyaeva Anna Клиенты Спецификации Заказы 100 Чаты …" at bounding box center [198, 93] width 397 height 186
click at [133, 91] on li "Завершен" at bounding box center [129, 91] width 53 height 10
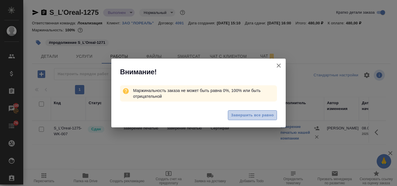
click at [240, 116] on span "Завершить все равно" at bounding box center [252, 115] width 43 height 7
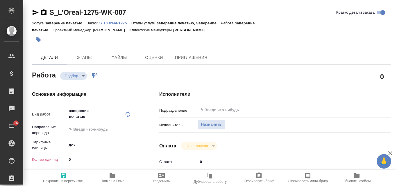
type textarea "x"
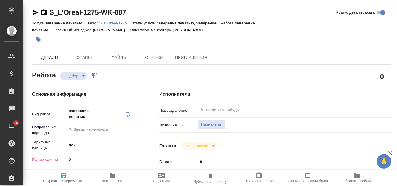
type textarea "x"
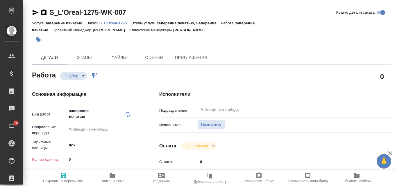
type textarea "x"
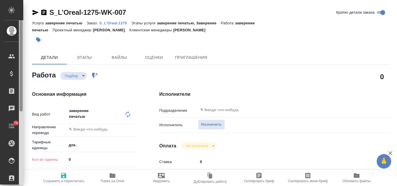
type textarea "x"
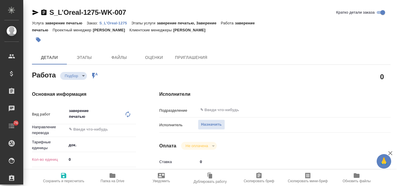
type textarea "x"
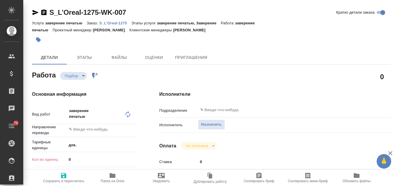
type textarea "x"
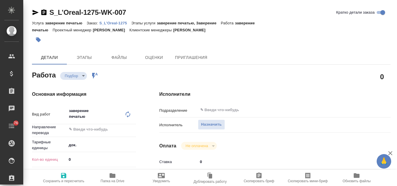
type textarea "x"
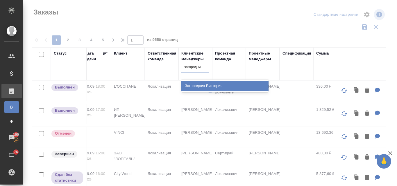
type input "загородних"
click at [213, 86] on div "Загородних Виктория" at bounding box center [224, 86] width 87 height 10
click at [199, 80] on thead "Статус Статус оплаты Доп. статус Код Дата создания Дата продажи Дата сдачи Клие…" at bounding box center [214, 63] width 705 height 33
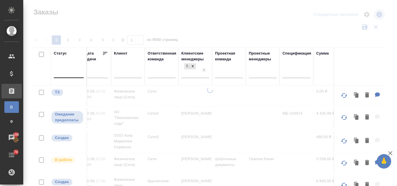
click at [64, 72] on div at bounding box center [69, 72] width 30 height 8
click at [70, 73] on div at bounding box center [69, 72] width 30 height 8
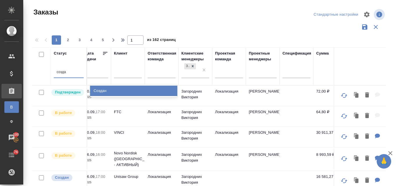
type input "создан"
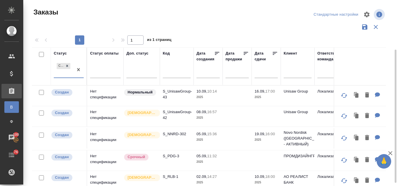
scroll to position [29, 0]
